Goal: Task Accomplishment & Management: Use online tool/utility

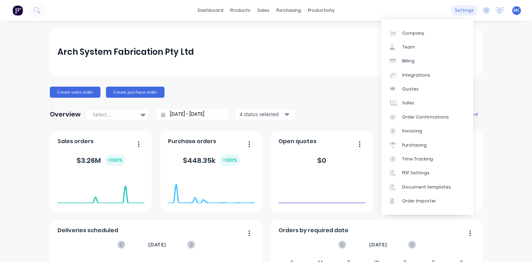
click at [459, 12] on div "settings" at bounding box center [464, 10] width 26 height 10
click at [423, 46] on link "Team" at bounding box center [427, 47] width 92 height 14
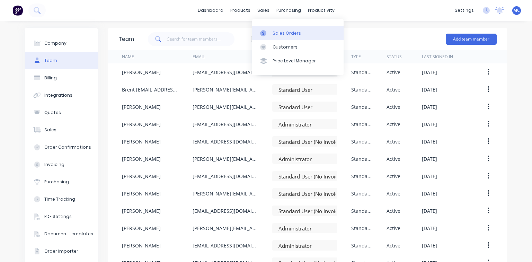
click at [272, 31] on link "Sales Orders" at bounding box center [298, 33] width 92 height 14
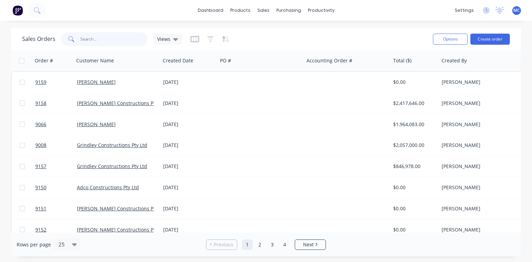
click at [94, 37] on input "text" at bounding box center [114, 39] width 68 height 14
type input "9040"
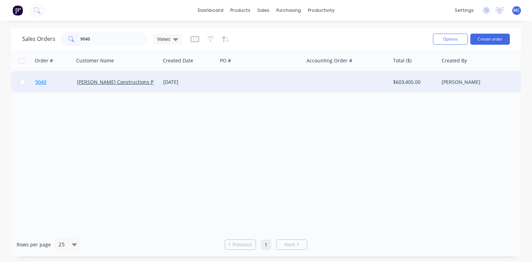
click at [39, 80] on span "9040" at bounding box center [40, 82] width 11 height 7
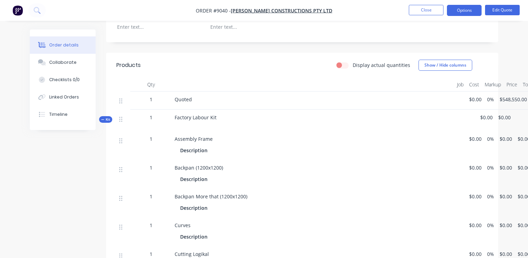
scroll to position [222, 0]
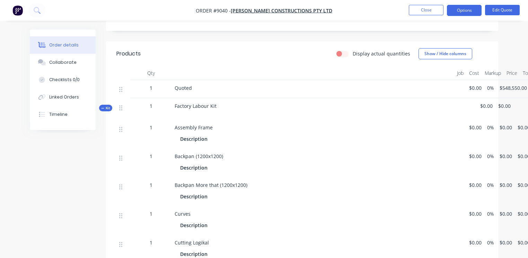
click at [202, 124] on span "Assembly Frame" at bounding box center [194, 127] width 38 height 7
click at [213, 124] on div "Assembly Frame" at bounding box center [293, 127] width 237 height 7
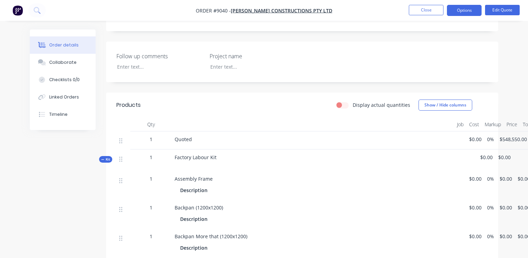
scroll to position [83, 0]
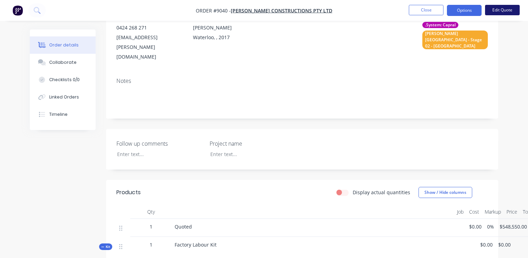
click at [504, 10] on button "Edit Quote" at bounding box center [502, 10] width 35 height 10
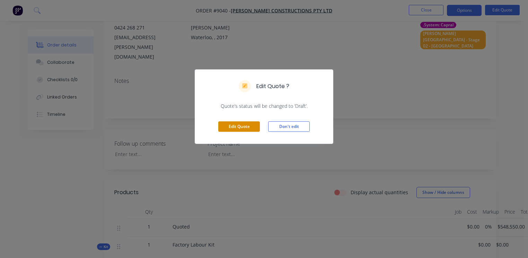
click at [243, 127] on button "Edit Quote" at bounding box center [239, 126] width 42 height 10
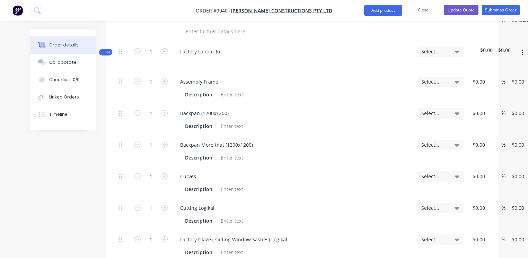
scroll to position [305, 0]
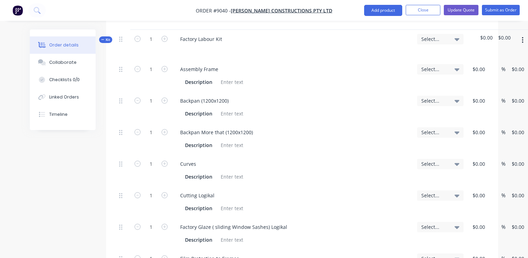
click at [203, 159] on div "Curves" at bounding box center [293, 164] width 237 height 10
click at [197, 159] on div "Curves" at bounding box center [188, 164] width 27 height 10
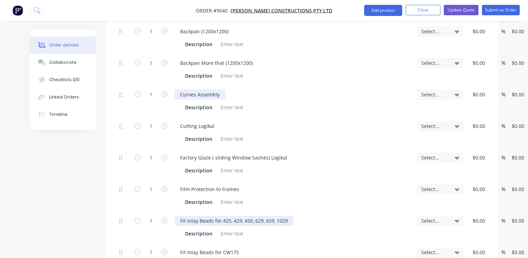
scroll to position [388, 0]
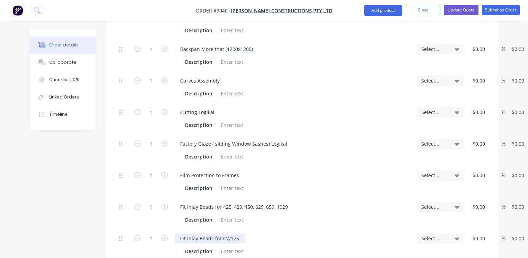
click at [236, 233] on div "Fit Inlay Beads for CW175" at bounding box center [210, 238] width 70 height 10
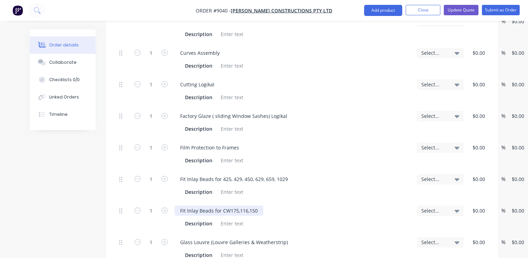
scroll to position [443, 0]
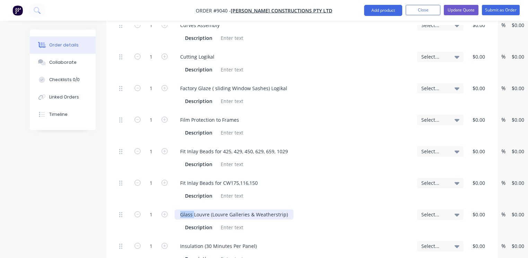
drag, startPoint x: 193, startPoint y: 194, endPoint x: 170, endPoint y: 195, distance: 22.2
click at [170, 205] on div "1 Glass Louvre (Louvre Galleries & Weatherstrip) Description Select... $0.00 $0…" at bounding box center [301, 221] width 371 height 32
click at [205, 209] on div "Fit Louvre (Louvre Galleries & Weatherstrip)" at bounding box center [231, 214] width 112 height 10
click at [261, 209] on div "Fit Louvre Galleries & Weatherstrip)" at bounding box center [222, 214] width 94 height 10
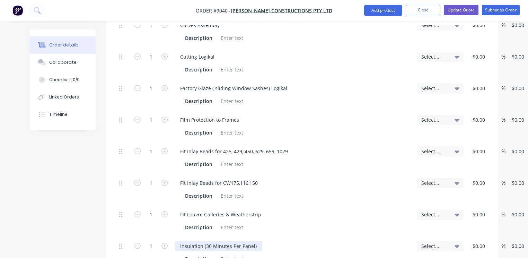
click at [208, 241] on div "Insulation (30 Minutes Per Panel)" at bounding box center [219, 246] width 88 height 10
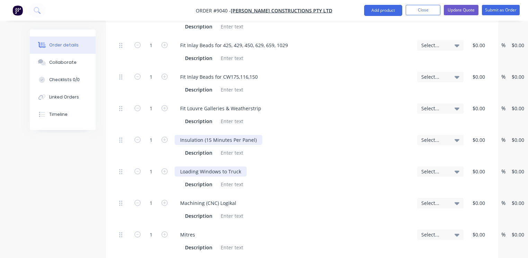
scroll to position [554, 0]
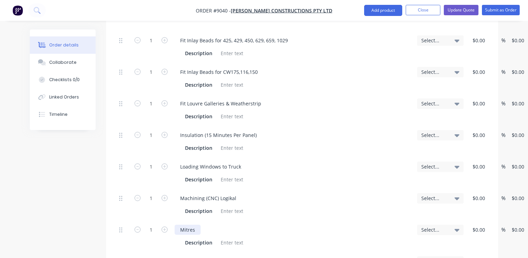
click at [193, 224] on div "Mitres" at bounding box center [188, 229] width 26 height 10
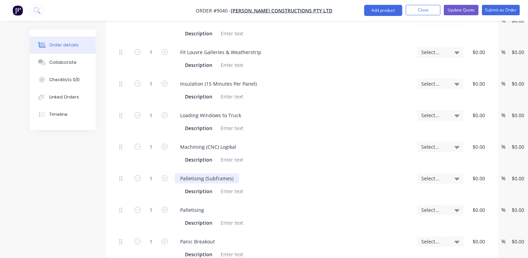
scroll to position [610, 0]
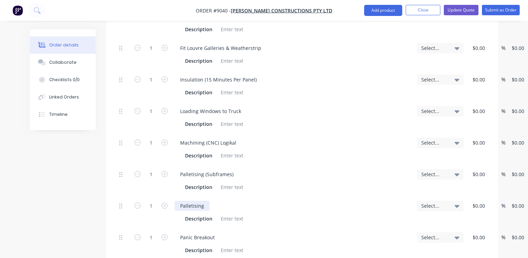
click at [205, 201] on div "Palletising" at bounding box center [192, 206] width 35 height 10
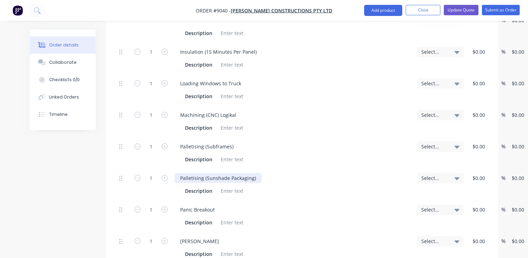
scroll to position [665, 0]
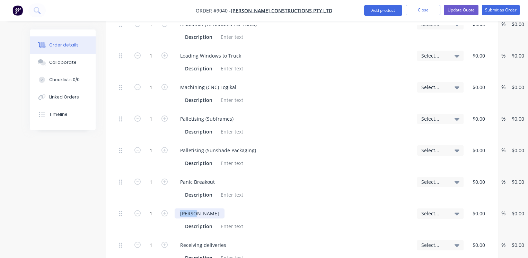
drag, startPoint x: 195, startPoint y: 192, endPoint x: 180, endPoint y: 191, distance: 14.3
click at [180, 208] on div "[PERSON_NAME]" at bounding box center [200, 213] width 50 height 10
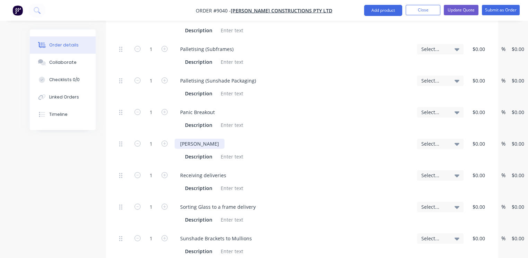
scroll to position [748, 0]
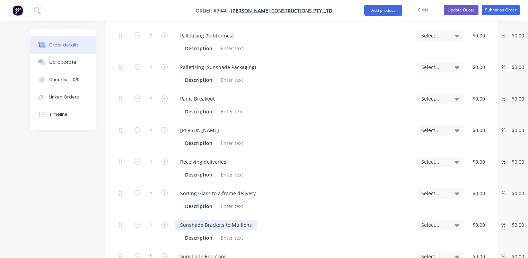
click at [204, 220] on div "Sunshade Brackets to Mullions" at bounding box center [216, 225] width 83 height 10
click at [226, 251] on div "Sunshade End Caps" at bounding box center [204, 256] width 58 height 10
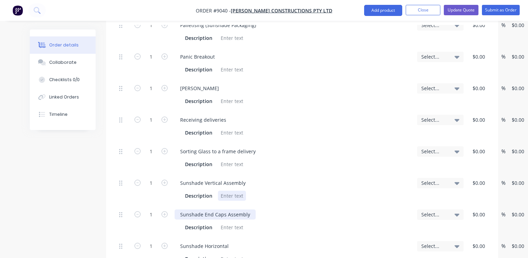
scroll to position [804, 0]
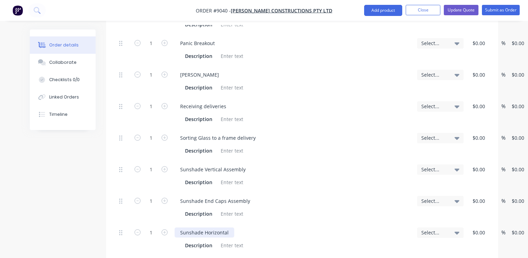
click at [203, 227] on div "Sunshade Horizontal" at bounding box center [205, 232] width 60 height 10
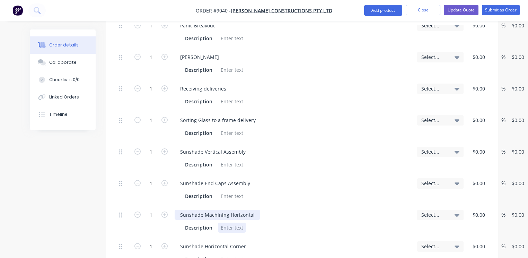
scroll to position [831, 0]
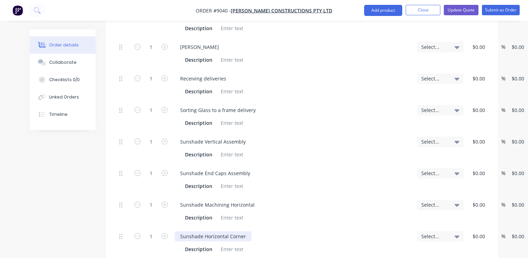
click at [244, 231] on div "Sunshade Horizontal Corner" at bounding box center [213, 236] width 77 height 10
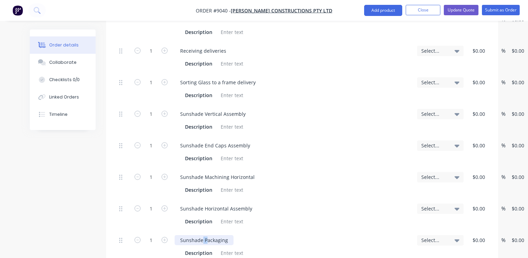
drag, startPoint x: 203, startPoint y: 218, endPoint x: 206, endPoint y: 218, distance: 3.5
click at [206, 235] on div "Sunshade Packaging" at bounding box center [204, 240] width 59 height 10
click at [207, 235] on div "Sunshade Packaging" at bounding box center [204, 240] width 59 height 10
drag, startPoint x: 204, startPoint y: 219, endPoint x: 226, endPoint y: 219, distance: 21.5
click at [226, 235] on div "Sunshade Packaging" at bounding box center [204, 240] width 59 height 10
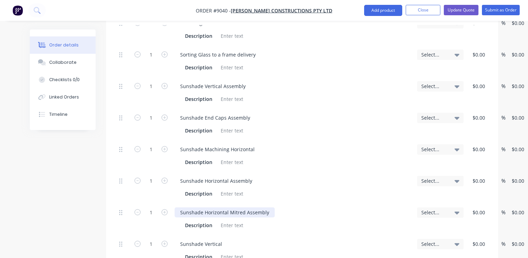
scroll to position [915, 0]
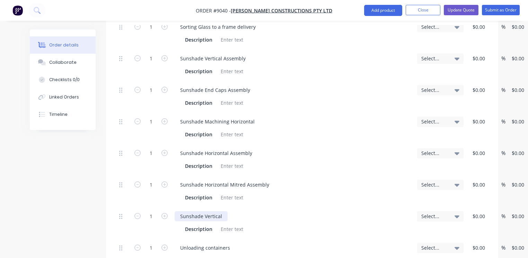
click at [203, 211] on div "Sunshade Vertical" at bounding box center [201, 216] width 53 height 10
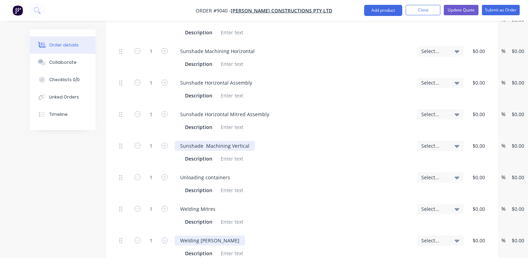
scroll to position [998, 0]
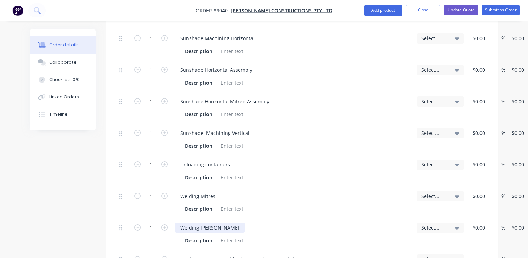
click at [213, 222] on div "Welding [PERSON_NAME]" at bounding box center [210, 227] width 70 height 10
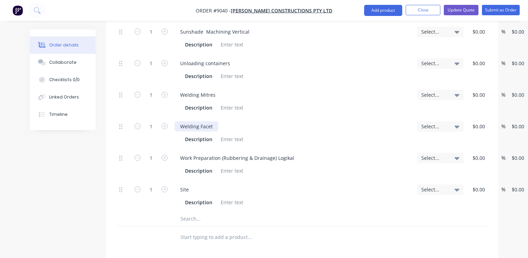
scroll to position [1109, 0]
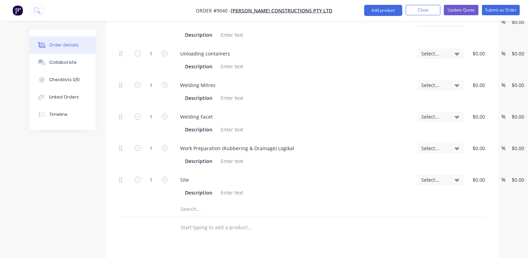
click at [191, 202] on input "text" at bounding box center [249, 209] width 139 height 14
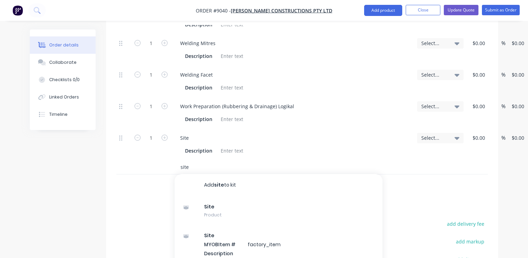
scroll to position [1164, 0]
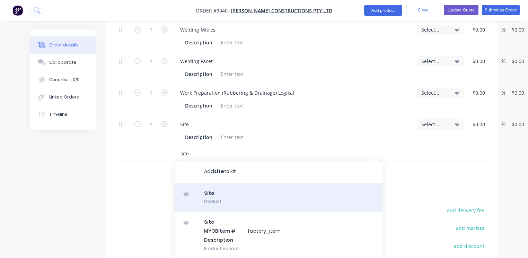
type input "site"
click at [200, 183] on div "Site Product" at bounding box center [279, 197] width 208 height 29
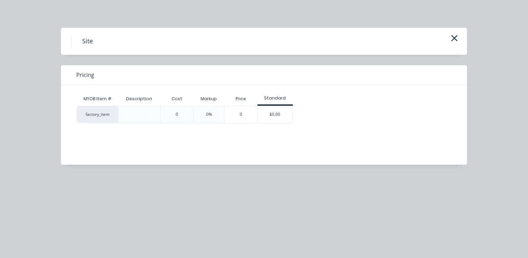
click at [103, 116] on div "factory_item" at bounding box center [98, 114] width 42 height 17
click at [127, 114] on div at bounding box center [139, 114] width 42 height 17
click at [248, 118] on div "0" at bounding box center [240, 114] width 33 height 17
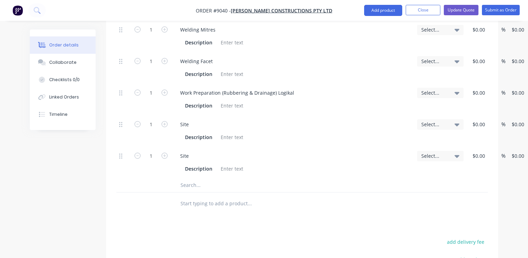
scroll to position [1136, 0]
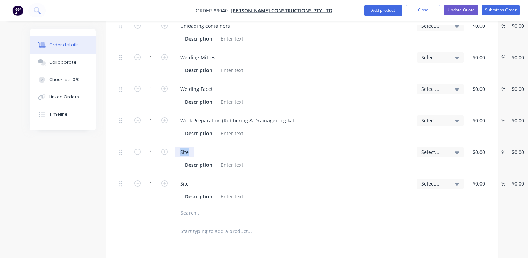
drag, startPoint x: 191, startPoint y: 131, endPoint x: 180, endPoint y: 129, distance: 10.9
click at [180, 147] on div "Site" at bounding box center [185, 152] width 20 height 10
click at [191, 178] on div "Site" at bounding box center [185, 183] width 20 height 10
click at [195, 206] on input "text" at bounding box center [249, 213] width 139 height 14
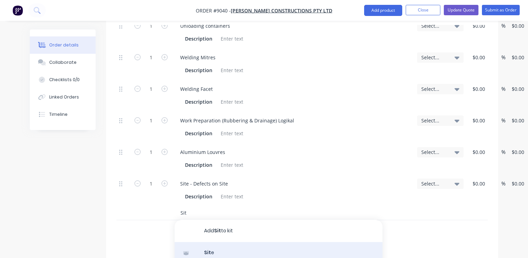
type input "Sit"
click at [220, 242] on div "Sit e Product" at bounding box center [279, 256] width 208 height 29
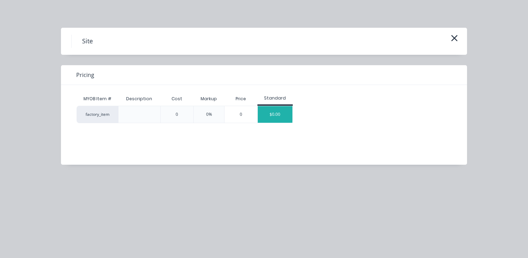
click at [265, 114] on div "$0.00" at bounding box center [275, 114] width 35 height 17
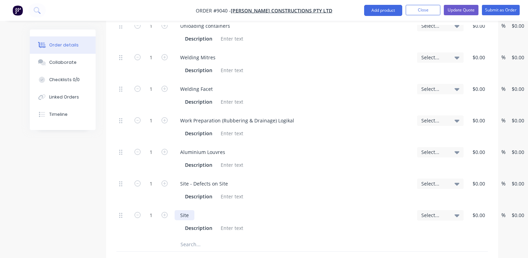
click at [194, 210] on div "Site" at bounding box center [185, 215] width 20 height 10
click at [201, 210] on div "Site -" at bounding box center [293, 215] width 237 height 10
drag, startPoint x: 198, startPoint y: 192, endPoint x: 195, endPoint y: 193, distance: 3.6
click at [195, 210] on div "Site -" at bounding box center [293, 215] width 237 height 10
click at [197, 237] on input "text" at bounding box center [249, 244] width 139 height 14
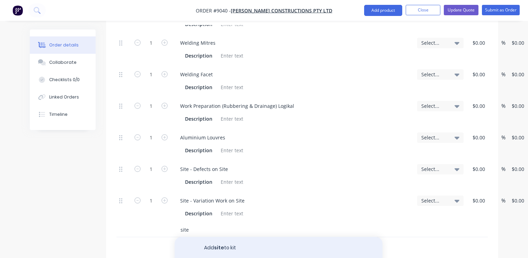
scroll to position [1164, 0]
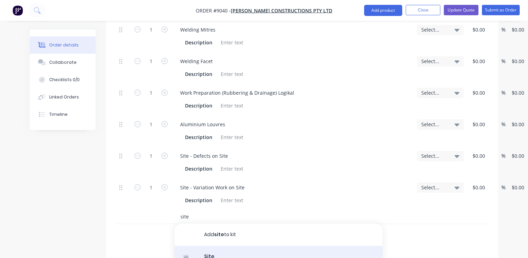
type input "site"
click at [220, 246] on div "Site Product" at bounding box center [279, 260] width 208 height 29
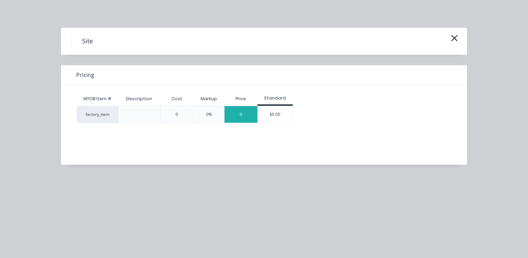
click at [244, 114] on div "0" at bounding box center [240, 114] width 33 height 17
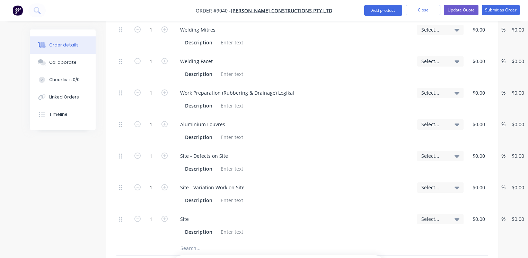
click at [196, 214] on div "Site" at bounding box center [293, 219] width 237 height 10
click at [192, 214] on div "Site" at bounding box center [185, 219] width 20 height 10
click at [196, 241] on input "text" at bounding box center [249, 248] width 139 height 14
drag, startPoint x: 198, startPoint y: 227, endPoint x: 235, endPoint y: 165, distance: 72.5
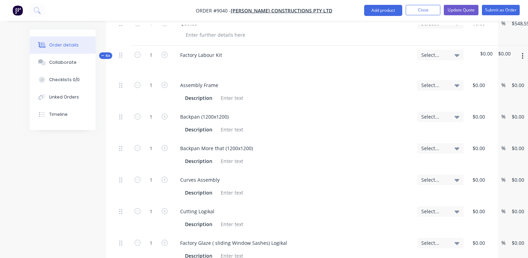
scroll to position [278, 0]
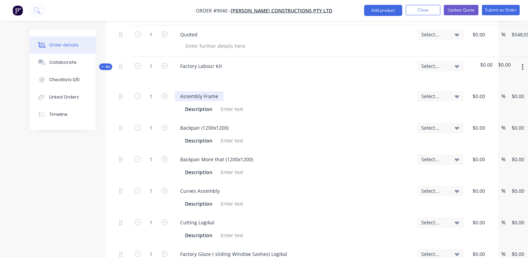
drag, startPoint x: 289, startPoint y: 198, endPoint x: 197, endPoint y: 77, distance: 152.1
click at [258, 71] on div at bounding box center [293, 76] width 237 height 10
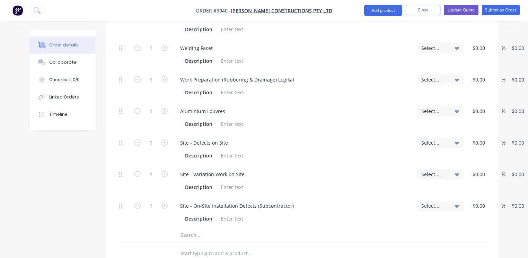
scroll to position [1165, 0]
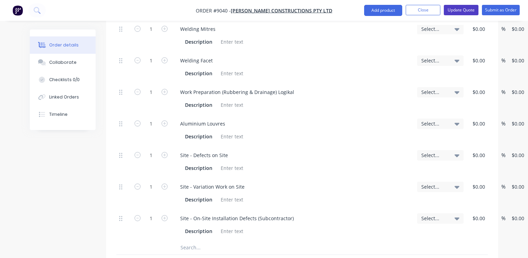
click at [467, 10] on button "Update Quote" at bounding box center [461, 10] width 35 height 10
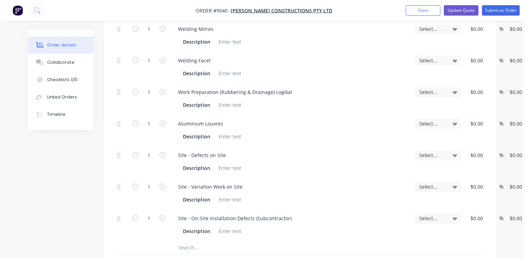
scroll to position [0, 0]
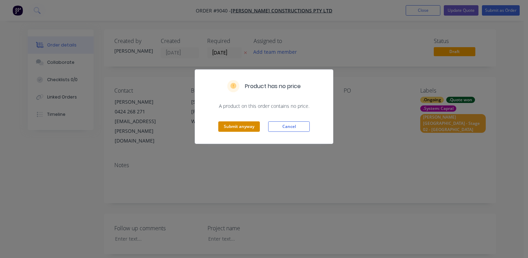
click at [234, 127] on button "Submit anyway" at bounding box center [239, 126] width 42 height 10
